Goal: Task Accomplishment & Management: Manage account settings

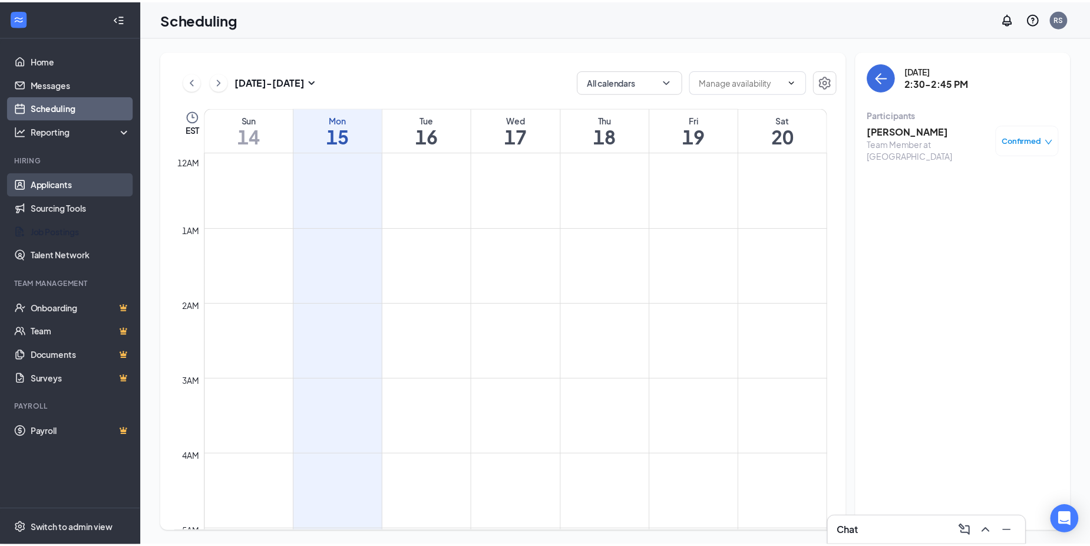
scroll to position [933, 0]
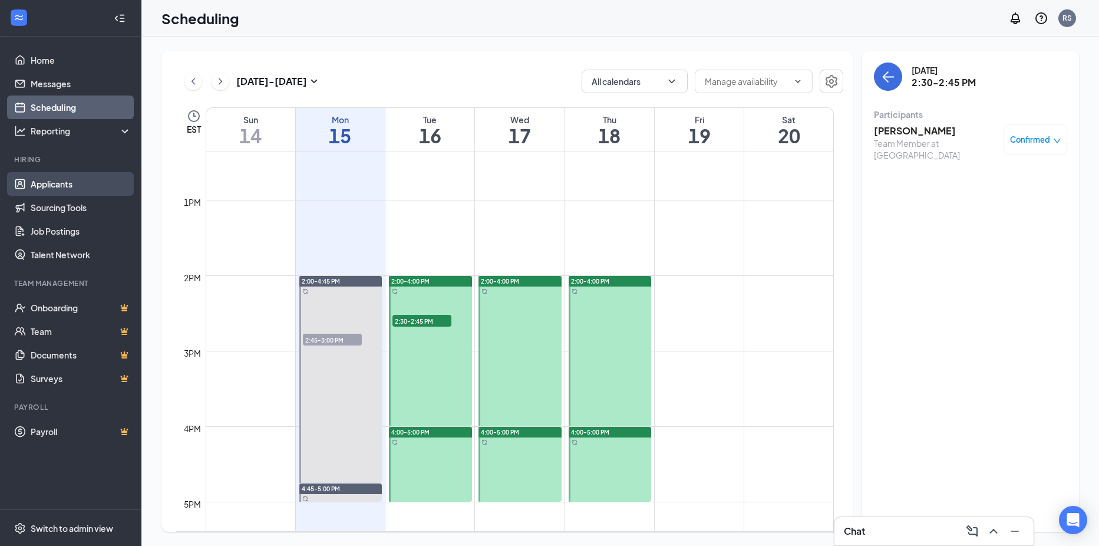
click at [63, 186] on link "Applicants" at bounding box center [81, 184] width 101 height 24
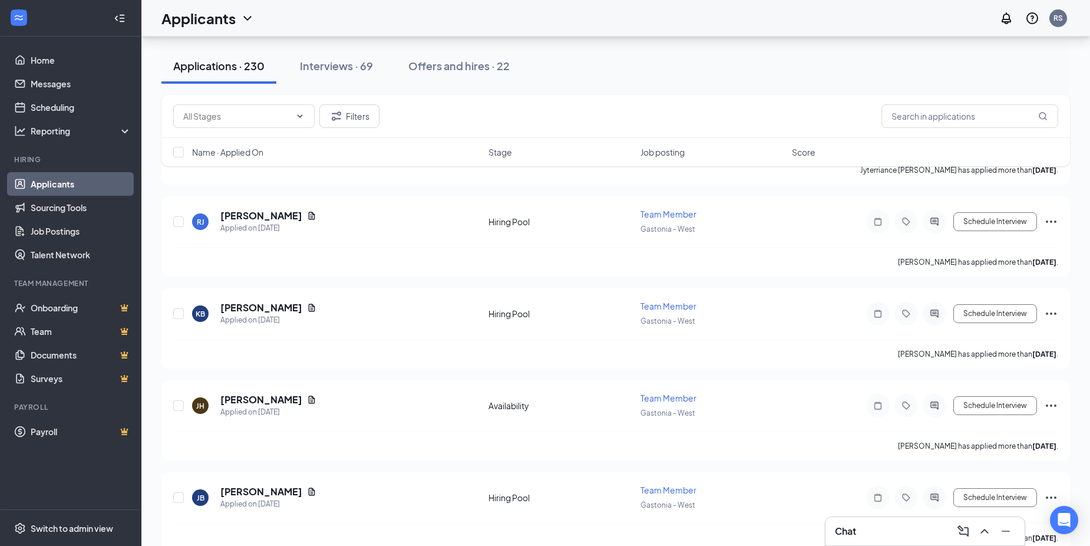
scroll to position [1179, 0]
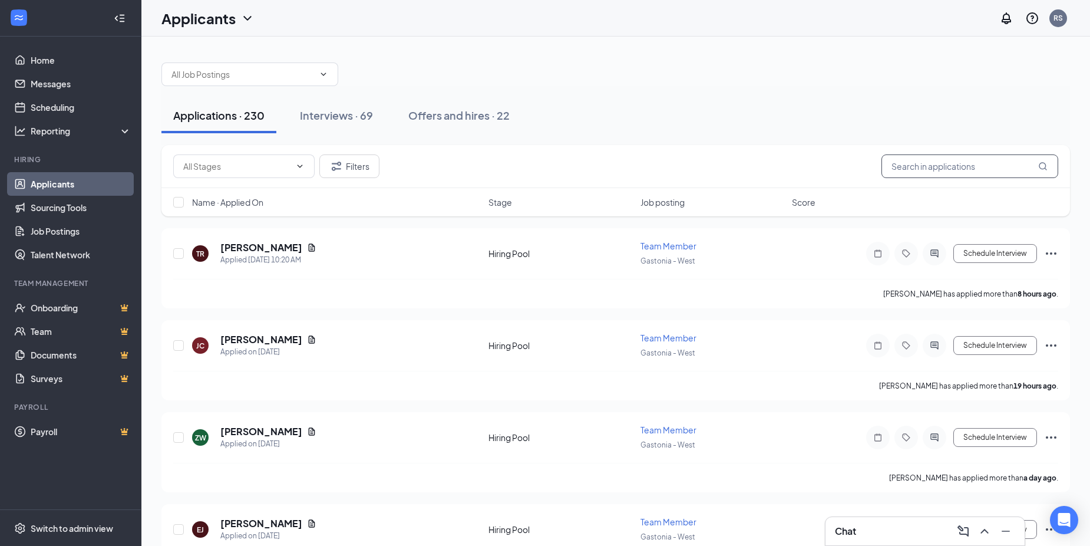
click at [938, 170] on input "text" at bounding box center [970, 166] width 177 height 24
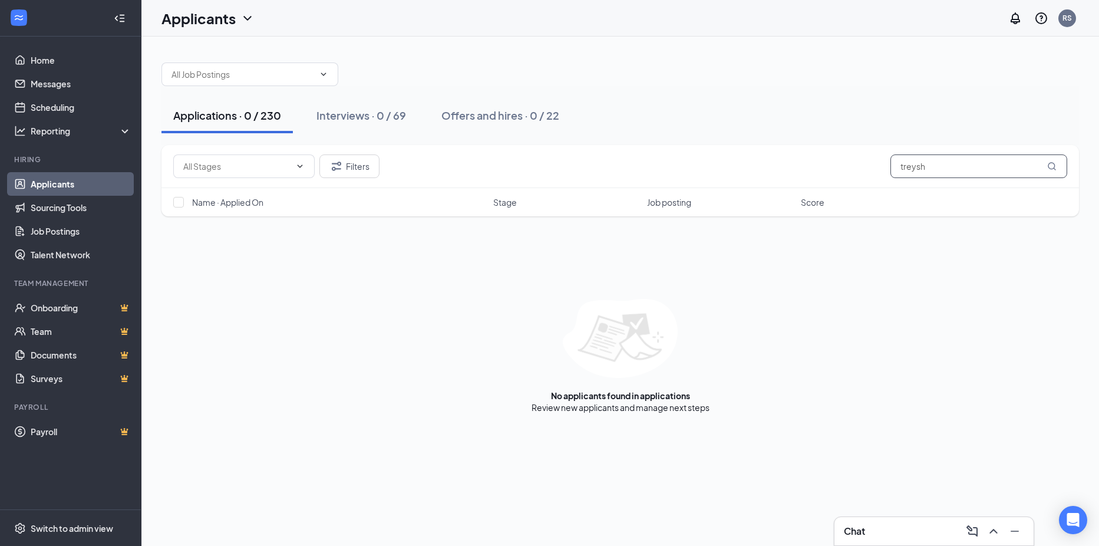
type input "treysh"
click at [337, 189] on div "Name · Applied On Stage Job posting Score" at bounding box center [621, 202] width 918 height 28
click at [337, 173] on icon "Filter" at bounding box center [336, 166] width 14 height 14
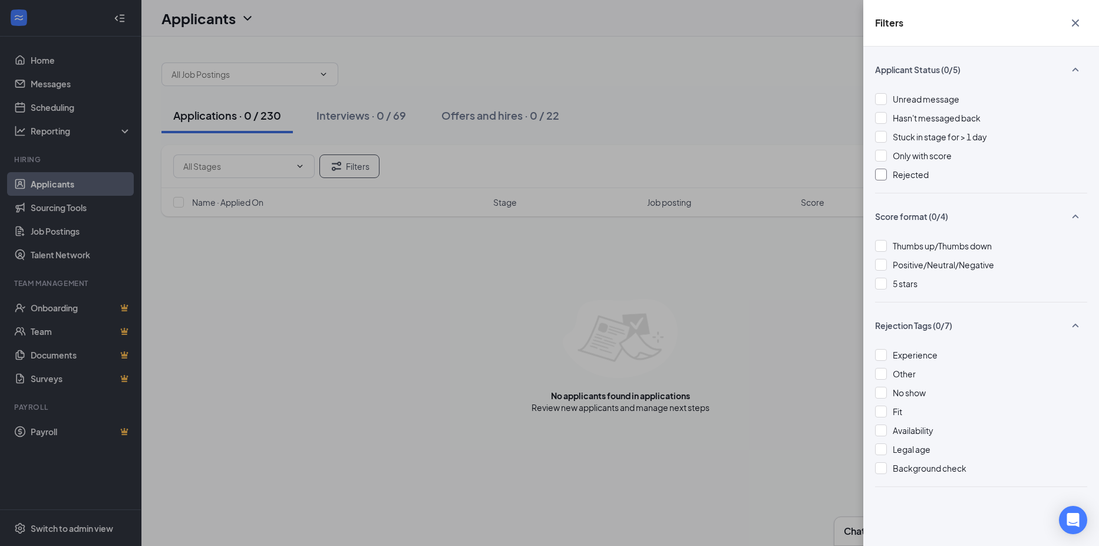
click at [883, 179] on div at bounding box center [881, 175] width 12 height 12
click at [879, 177] on div at bounding box center [881, 175] width 12 height 12
click at [1078, 30] on button "button" at bounding box center [1076, 23] width 24 height 22
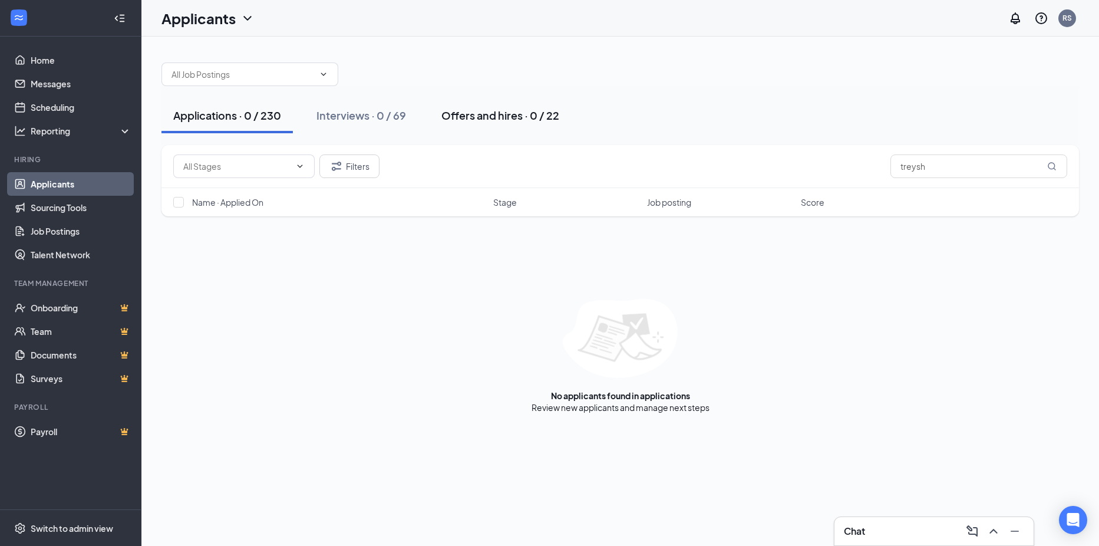
click at [494, 122] on div "Offers and hires · 0 / 22" at bounding box center [500, 115] width 118 height 15
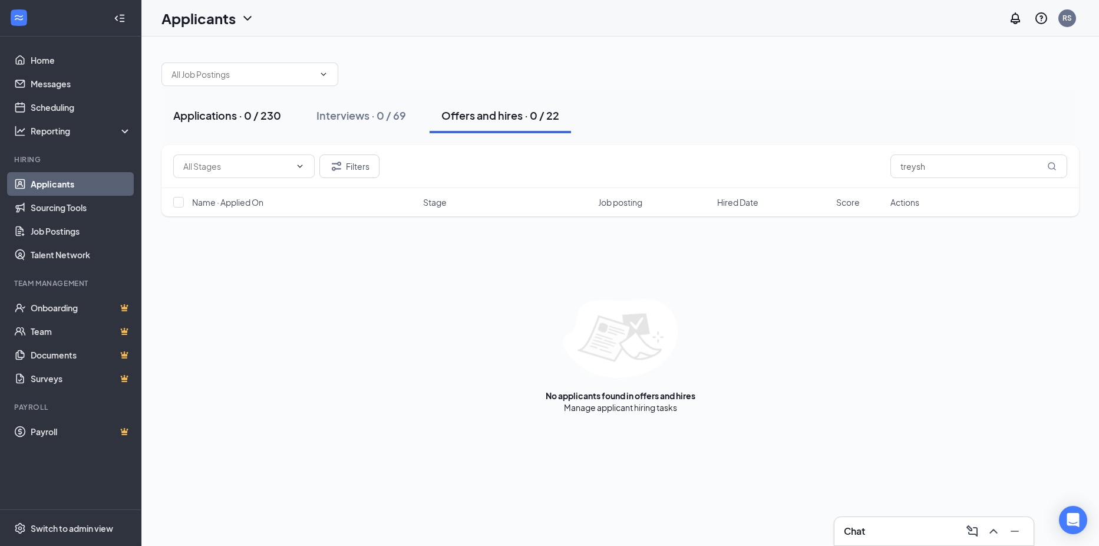
click at [272, 116] on div "Applications · 0 / 230" at bounding box center [227, 115] width 108 height 15
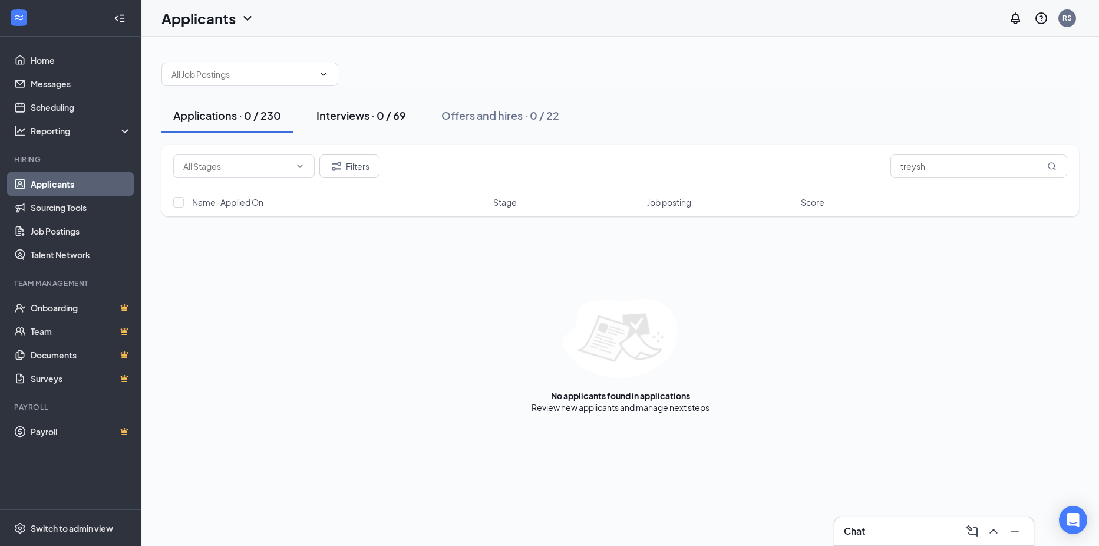
click at [354, 111] on div "Interviews · 0 / 69" at bounding box center [362, 115] width 90 height 15
click at [193, 114] on div "Applications · 0 / 230" at bounding box center [227, 115] width 108 height 15
drag, startPoint x: 930, startPoint y: 169, endPoint x: 885, endPoint y: 180, distance: 46.6
click at [885, 180] on div "Filters treysh" at bounding box center [621, 166] width 918 height 43
